Goal: Check status: Check status

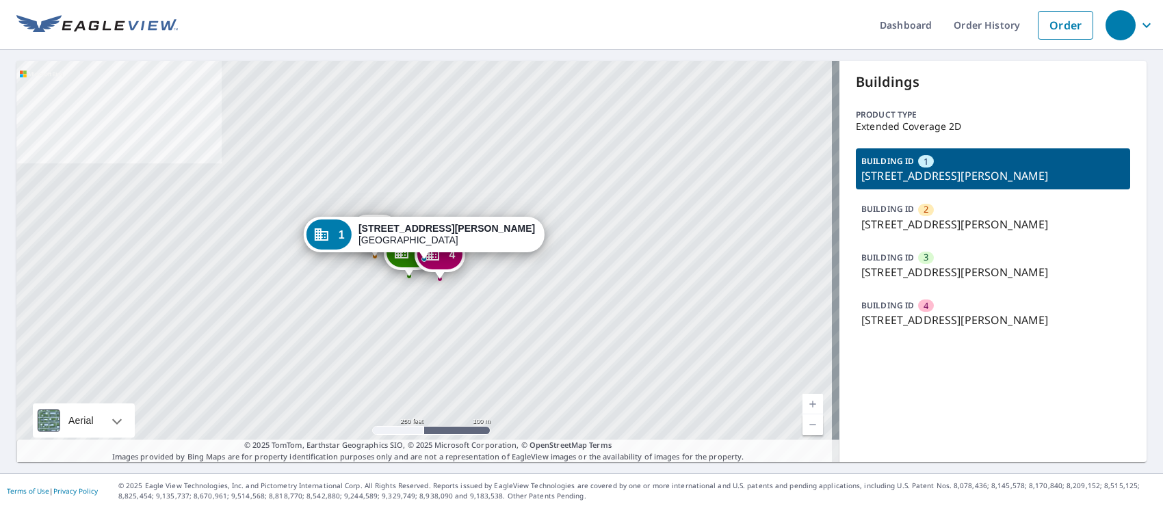
click at [72, 5] on header "Dashboard Order History Order" at bounding box center [581, 25] width 1163 height 50
click at [71, 20] on img at bounding box center [96, 25] width 161 height 21
click at [979, 29] on link "Order History" at bounding box center [986, 25] width 88 height 50
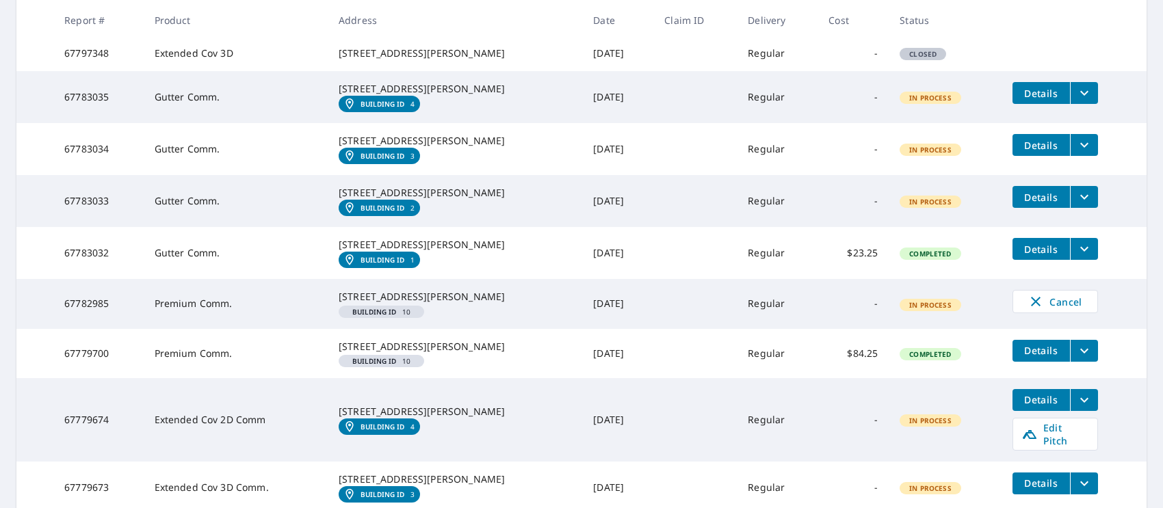
scroll to position [342, 0]
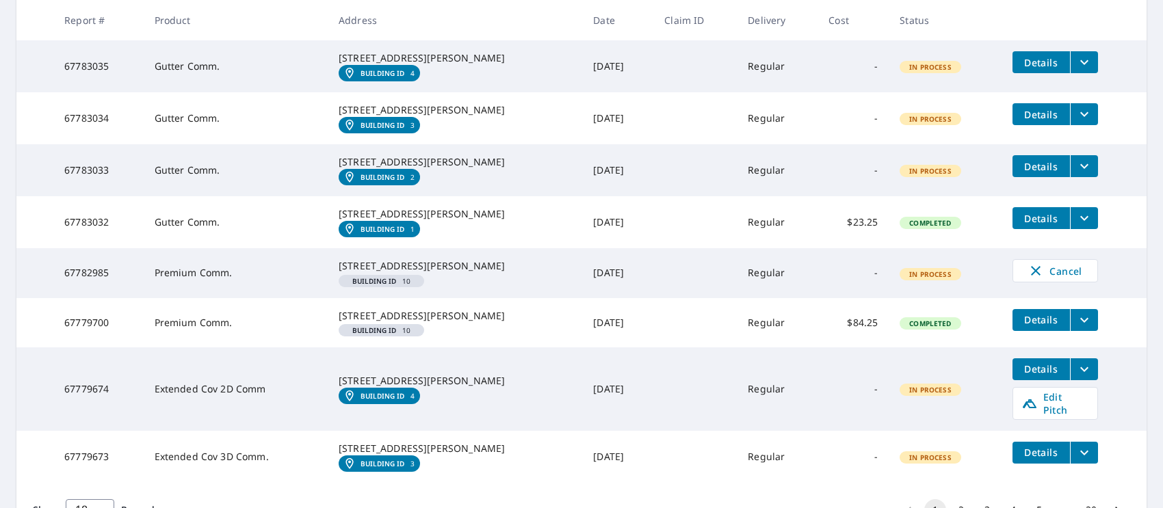
click at [473, 347] on td "2288 Wells Rd Orange Park, FL 32073 Building ID 10" at bounding box center [455, 322] width 254 height 49
click at [1083, 342] on td "Details" at bounding box center [1073, 320] width 145 height 44
click at [1076, 328] on icon "filesDropdownBtn-67779700" at bounding box center [1084, 320] width 16 height 16
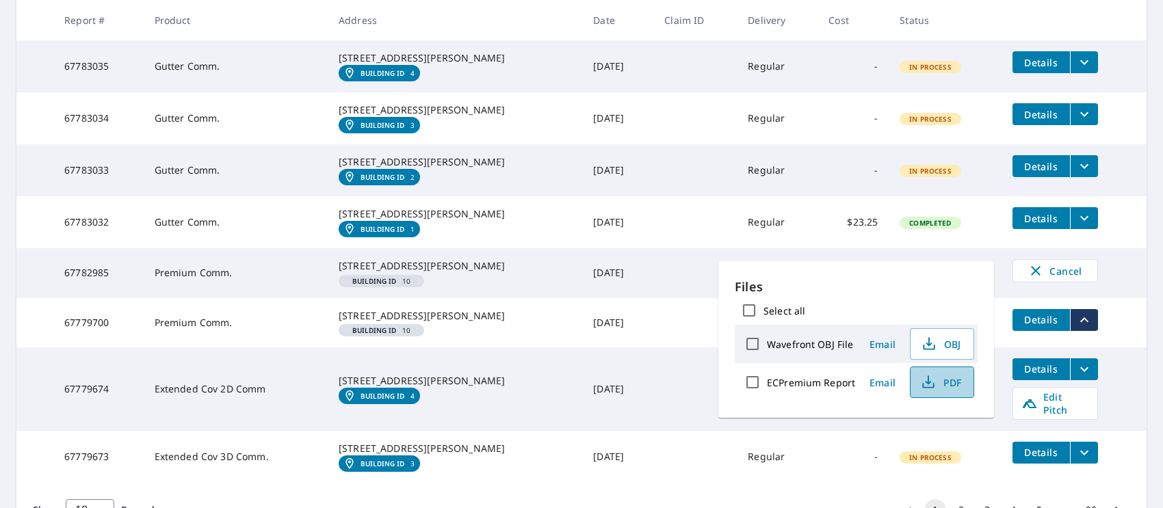
click at [943, 382] on span "PDF" at bounding box center [940, 382] width 44 height 16
